Goal: Task Accomplishment & Management: Manage account settings

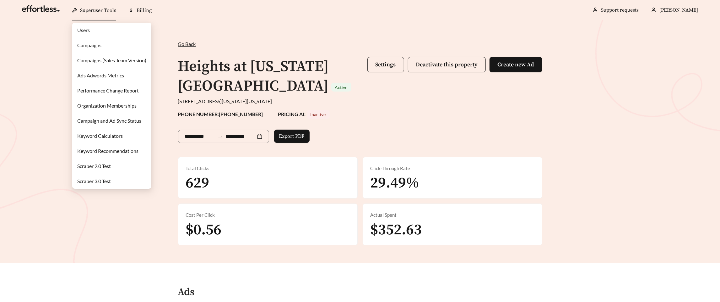
click at [98, 43] on link "Campaigns" at bounding box center [89, 45] width 24 height 6
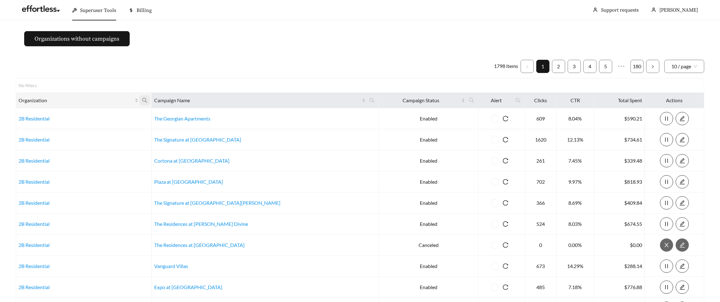
click at [148, 99] on icon "search" at bounding box center [145, 100] width 6 height 6
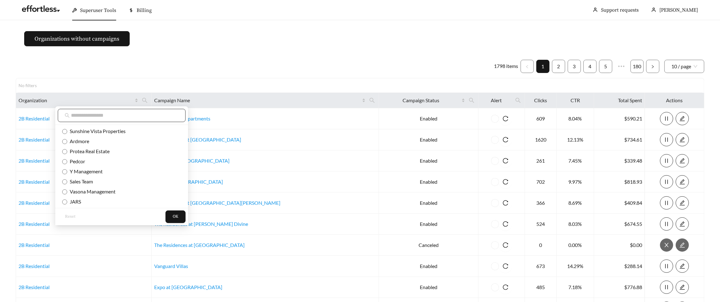
click at [133, 115] on input "text" at bounding box center [125, 115] width 108 height 8
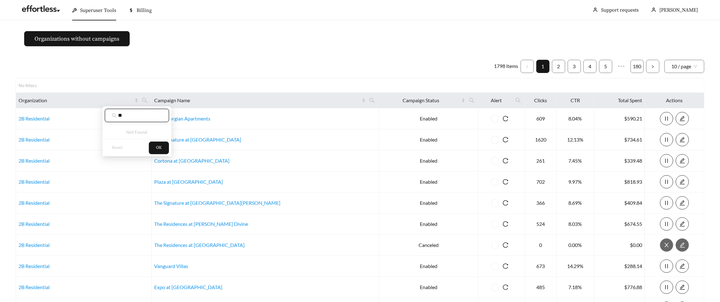
type input "*"
type input "****"
click at [130, 135] on li "Specialized Real Estate" at bounding box center [135, 131] width 70 height 10
click at [161, 146] on button "OK" at bounding box center [157, 146] width 20 height 13
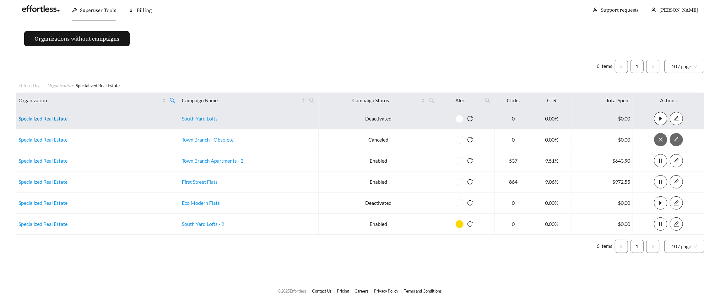
click at [60, 118] on link "Specialized Real Estate" at bounding box center [43, 118] width 49 height 6
click at [49, 117] on link "Specialized Real Estate" at bounding box center [43, 118] width 49 height 6
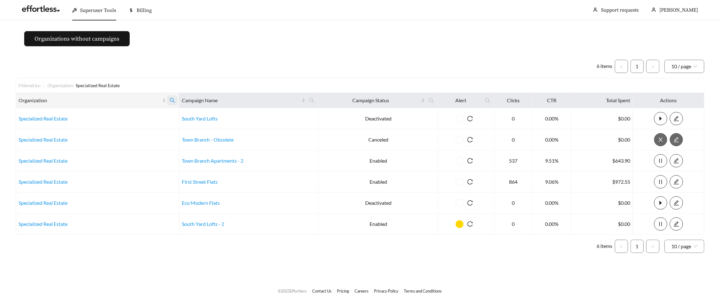
click at [174, 101] on icon "search" at bounding box center [173, 100] width 6 height 6
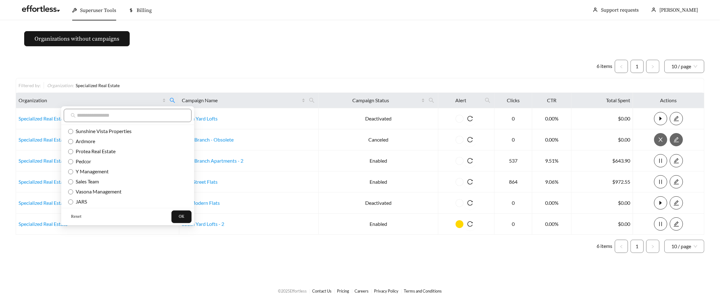
click at [78, 218] on span "Reset" at bounding box center [76, 216] width 10 height 6
click at [171, 217] on button "OK" at bounding box center [181, 216] width 20 height 13
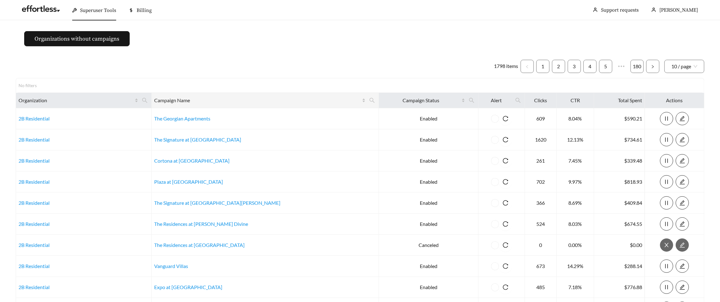
click at [314, 99] on div "Campaign Name" at bounding box center [265, 100] width 222 height 8
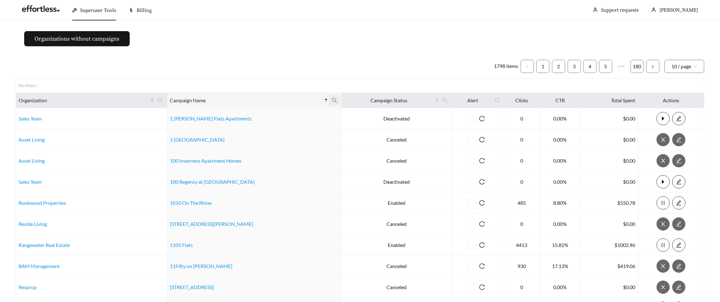
click at [332, 100] on icon "search" at bounding box center [335, 100] width 6 height 6
click at [296, 108] on div "Reset Ok" at bounding box center [288, 122] width 69 height 33
click at [295, 113] on input "text" at bounding box center [289, 115] width 64 height 13
type input "*"
type input "***"
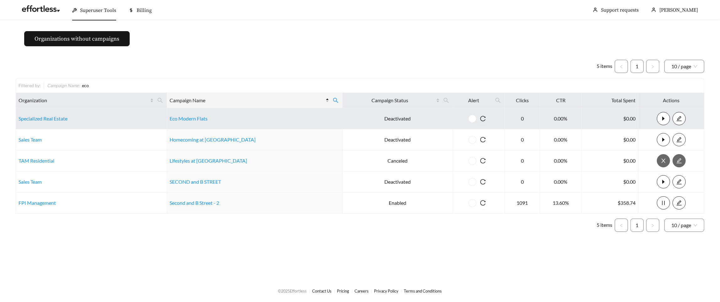
click at [177, 121] on td "Eco Modern Flats" at bounding box center [255, 118] width 176 height 21
click at [177, 118] on link "Eco Modern Flats" at bounding box center [189, 118] width 38 height 6
click at [42, 117] on link "Specialized Real Estate" at bounding box center [43, 118] width 49 height 6
click at [51, 116] on link "Specialized Real Estate" at bounding box center [43, 118] width 49 height 6
click at [192, 119] on link "Eco Modern Flats" at bounding box center [189, 118] width 38 height 6
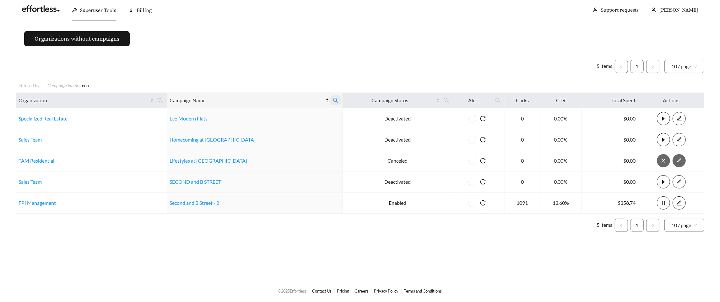
click at [333, 98] on icon "search" at bounding box center [336, 100] width 6 height 6
click at [308, 112] on input "***" at bounding box center [300, 115] width 64 height 13
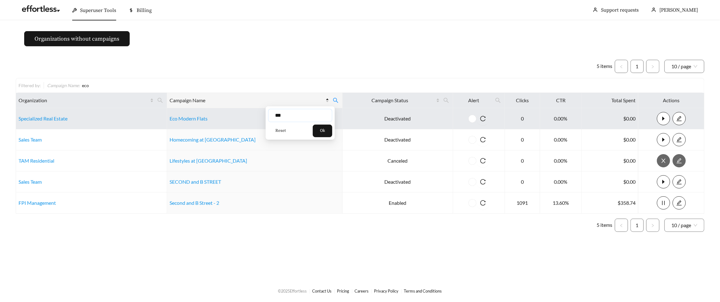
drag, startPoint x: 310, startPoint y: 113, endPoint x: 243, endPoint y: 111, distance: 66.6
click at [249, 111] on body "Superuser Tools Billing Megan Parenti Support requests More Organizations witho…" at bounding box center [360, 151] width 720 height 302
type input "*****"
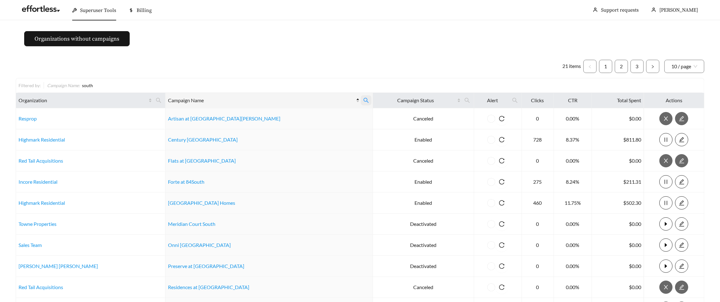
click at [363, 102] on icon "search" at bounding box center [366, 100] width 6 height 6
click at [295, 116] on input "*****" at bounding box center [301, 115] width 64 height 13
type input "**********"
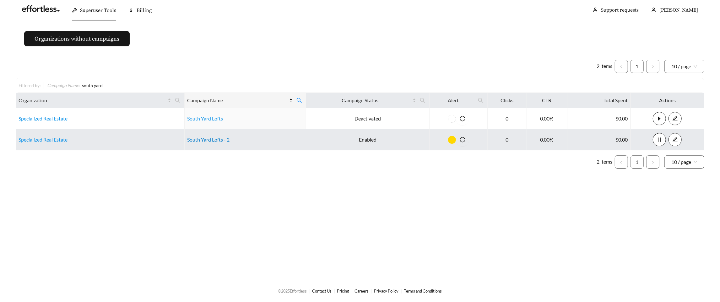
click at [218, 139] on link "South Yard Lofts - 2" at bounding box center [208, 139] width 42 height 6
click at [52, 142] on td "Specialized Real Estate" at bounding box center [100, 139] width 169 height 21
click at [47, 138] on link "Specialized Real Estate" at bounding box center [43, 139] width 49 height 6
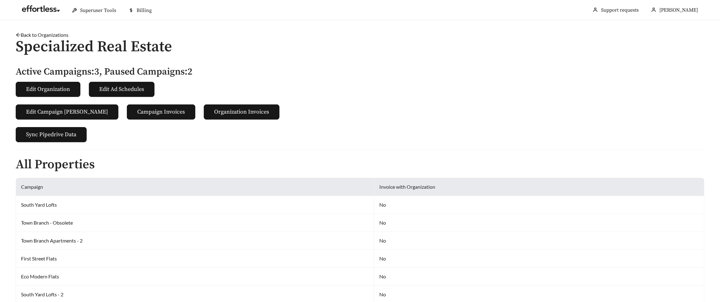
scroll to position [244, 0]
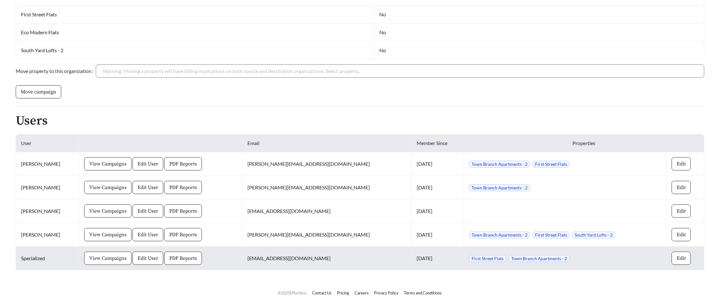
click at [107, 259] on span "View Campaigns" at bounding box center [107, 258] width 37 height 8
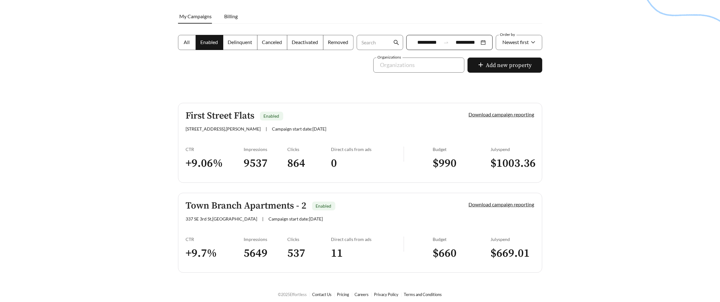
scroll to position [91, 0]
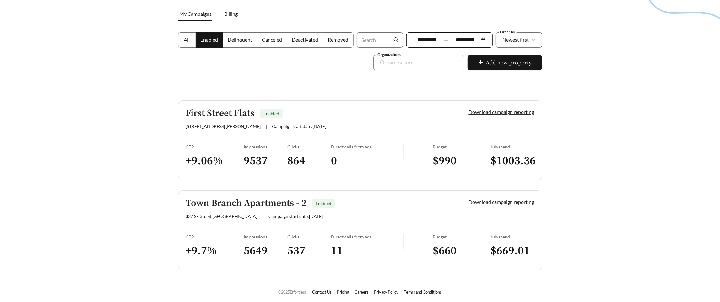
scroll to position [244, 0]
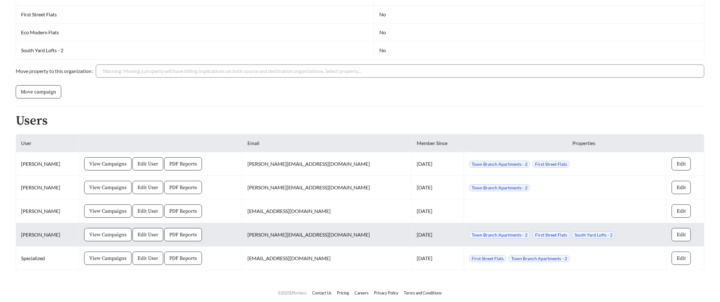
click at [105, 236] on span "View Campaigns" at bounding box center [107, 235] width 37 height 8
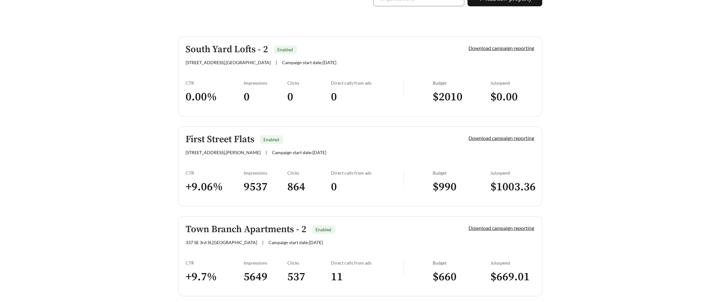
scroll to position [162, 0]
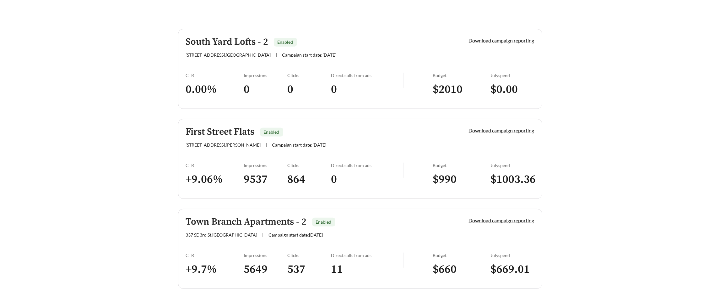
click at [211, 148] on link "First Street Flats Enabled 401 N 1st St , Rogers | Campaign start date: 2024-10…" at bounding box center [360, 159] width 364 height 80
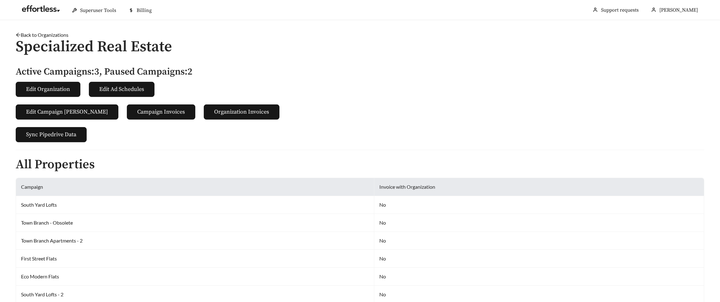
scroll to position [244, 0]
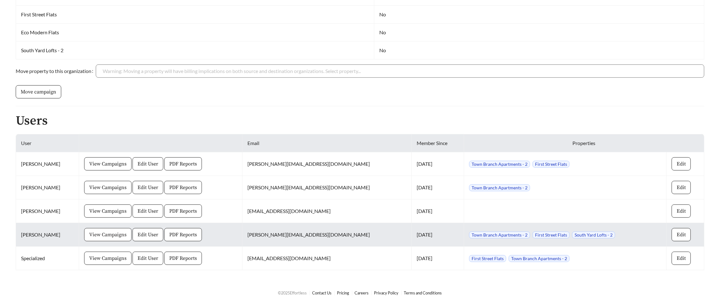
click at [92, 235] on span "View Campaigns" at bounding box center [107, 235] width 37 height 8
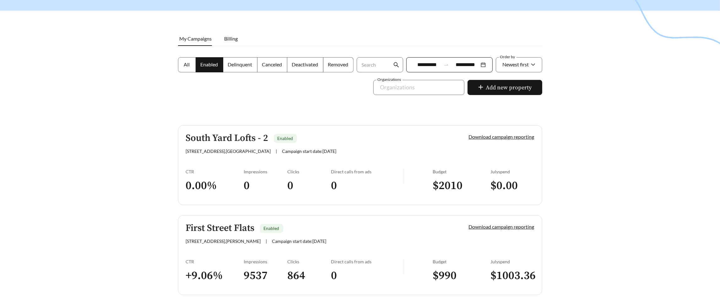
scroll to position [55, 0]
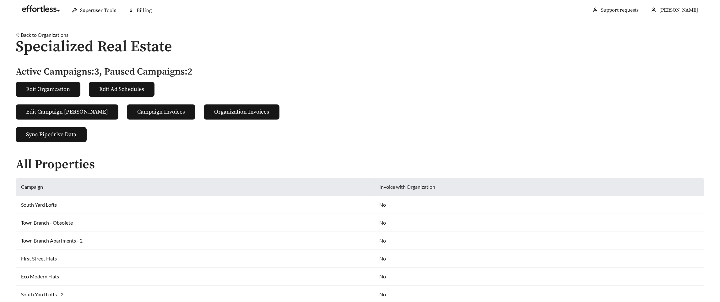
scroll to position [244, 0]
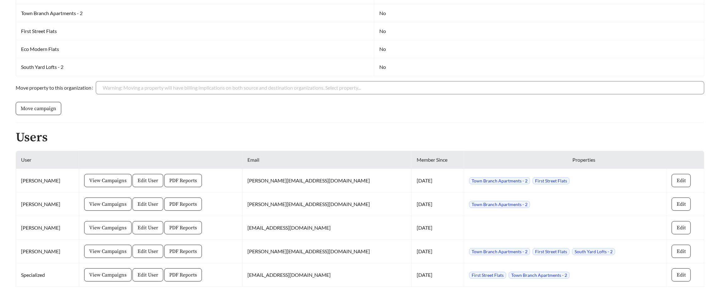
scroll to position [244, 0]
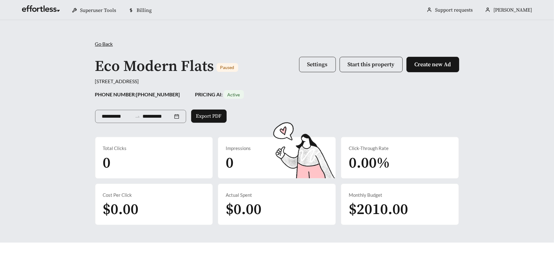
click at [329, 67] on button "Settings" at bounding box center [317, 64] width 37 height 15
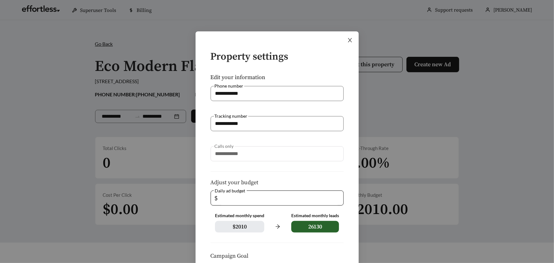
click at [350, 44] on span "Close" at bounding box center [350, 40] width 18 height 18
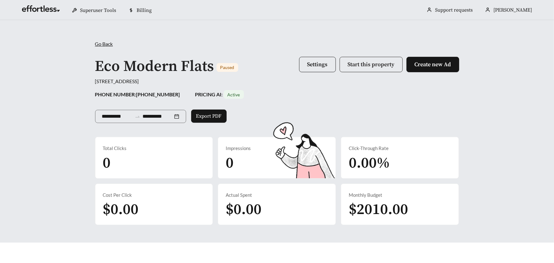
click at [374, 58] on button "Start this property" at bounding box center [371, 64] width 63 height 15
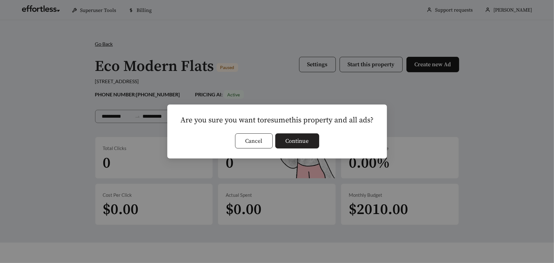
click at [306, 138] on span "Continue" at bounding box center [297, 141] width 23 height 8
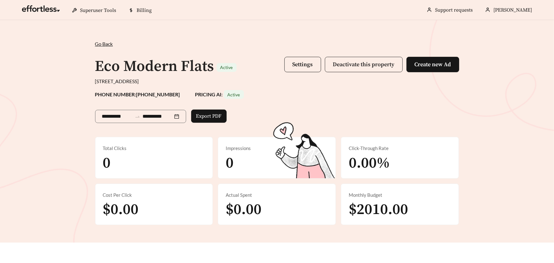
scroll to position [240, 0]
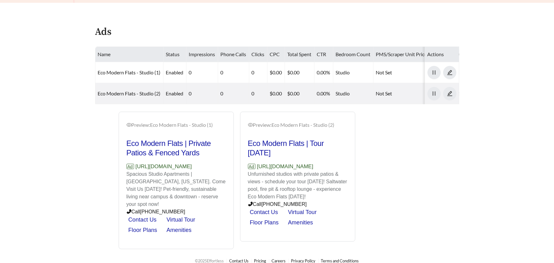
click at [202, 164] on p "Ad https://ecomodernflats.com" at bounding box center [177, 167] width 100 height 8
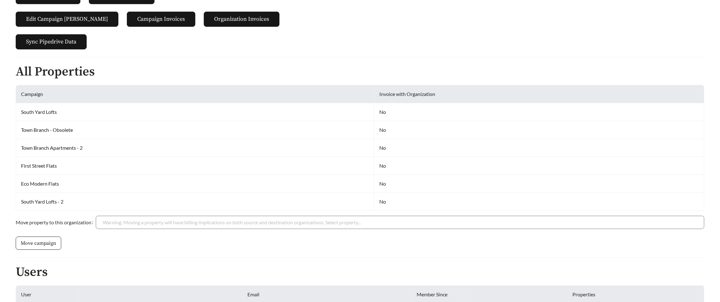
scroll to position [244, 0]
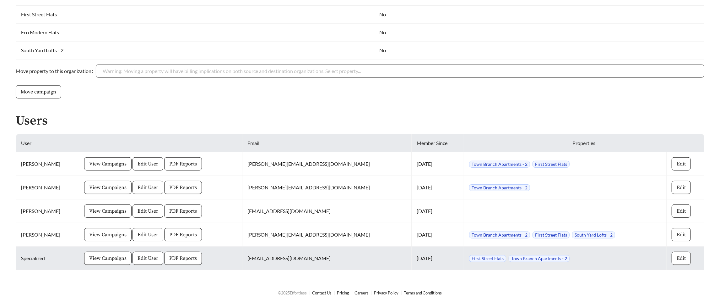
click at [677, 260] on span "Edit" at bounding box center [681, 258] width 9 height 8
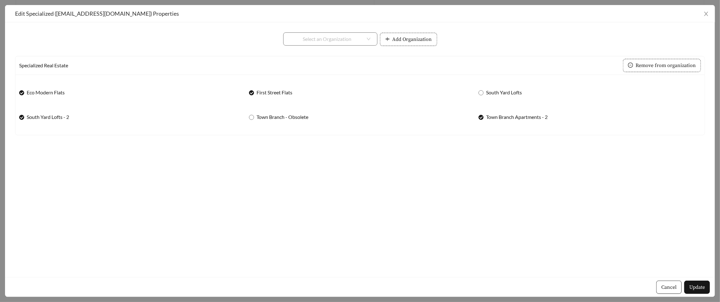
click at [694, 294] on div "Cancel Update" at bounding box center [360, 287] width 710 height 20
click at [694, 284] on span "Update" at bounding box center [697, 287] width 16 height 8
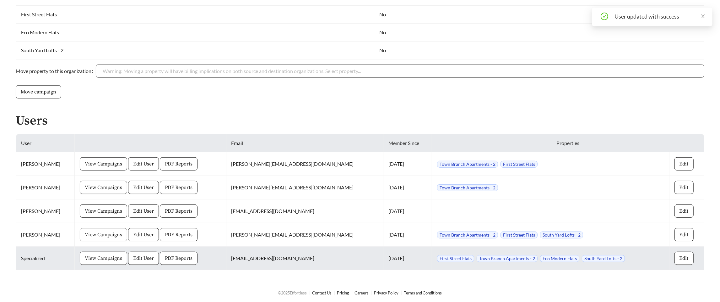
click at [85, 256] on span "View Campaigns" at bounding box center [103, 258] width 37 height 8
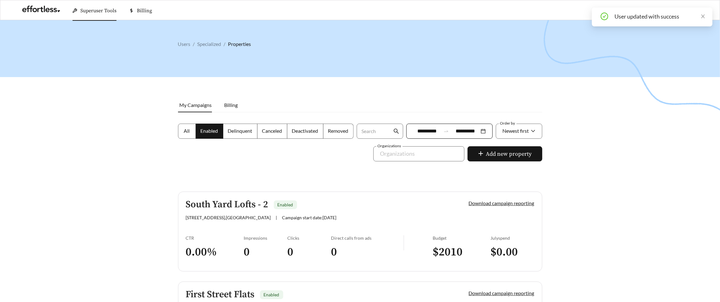
click at [185, 134] on label "All" at bounding box center [187, 130] width 18 height 15
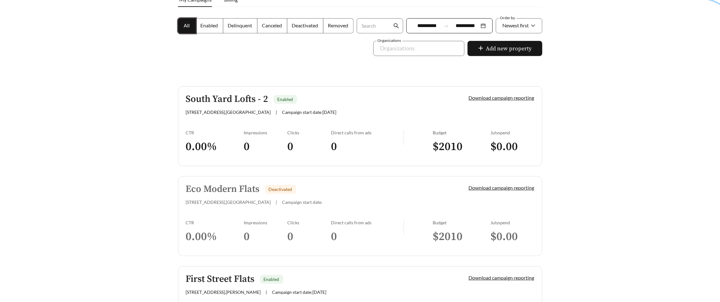
scroll to position [106, 0]
click at [219, 121] on link "South Yard Lofts - 2 Enabled [STREET_ADDRESS] | Campaign start date: [DATE] Dow…" at bounding box center [360, 125] width 364 height 80
